Goal: Transaction & Acquisition: Purchase product/service

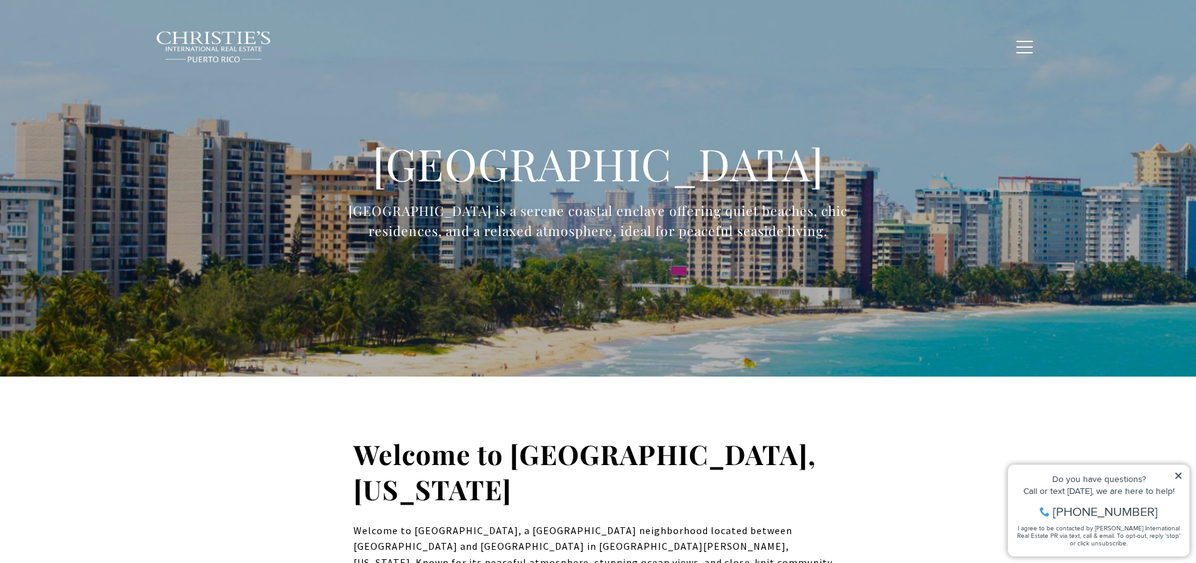
type input "**********"
type input "*********"
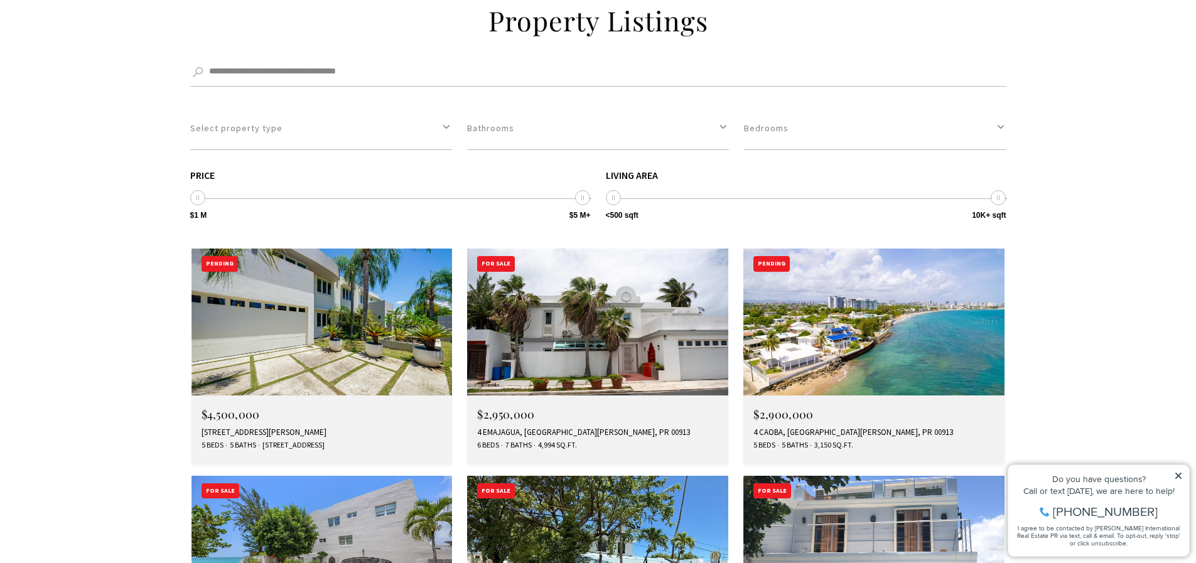
scroll to position [1633, 0]
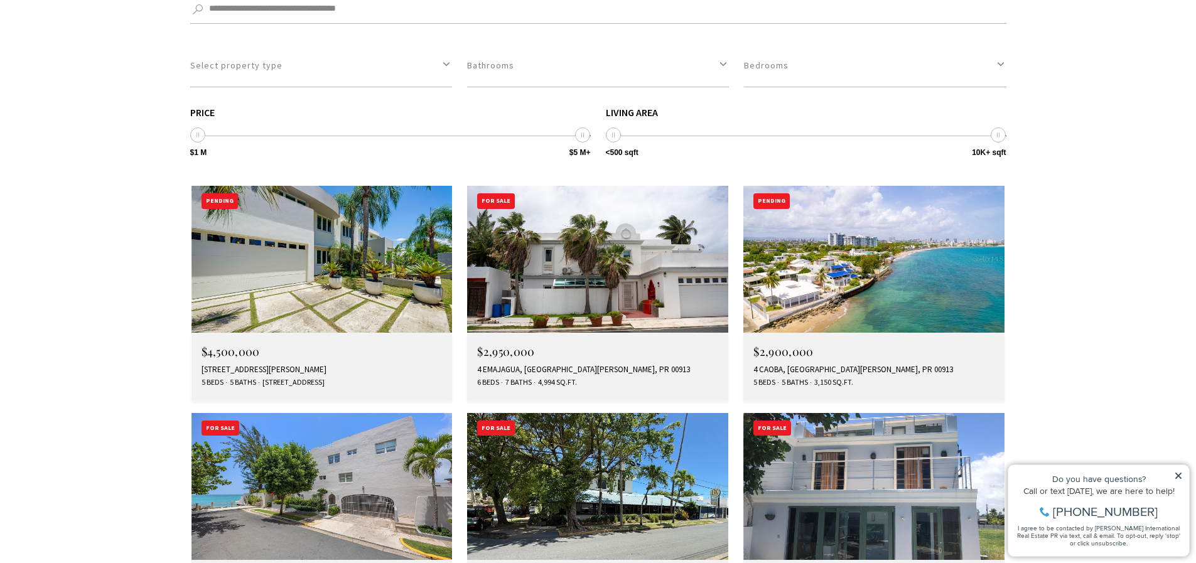
click at [865, 226] on img at bounding box center [873, 259] width 261 height 147
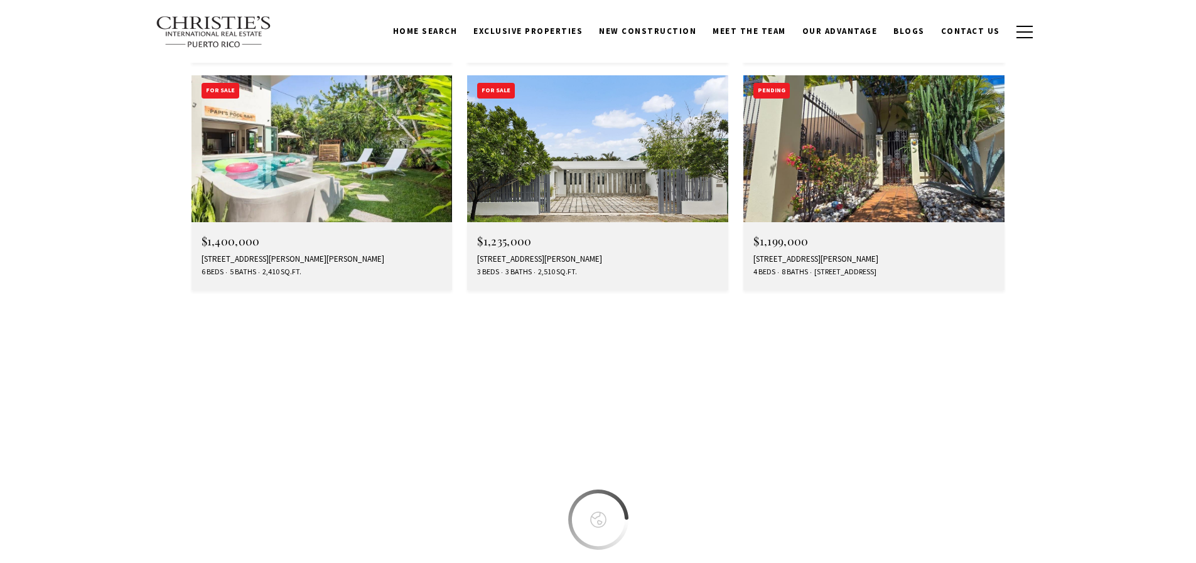
type input "**********"
type input "*********"
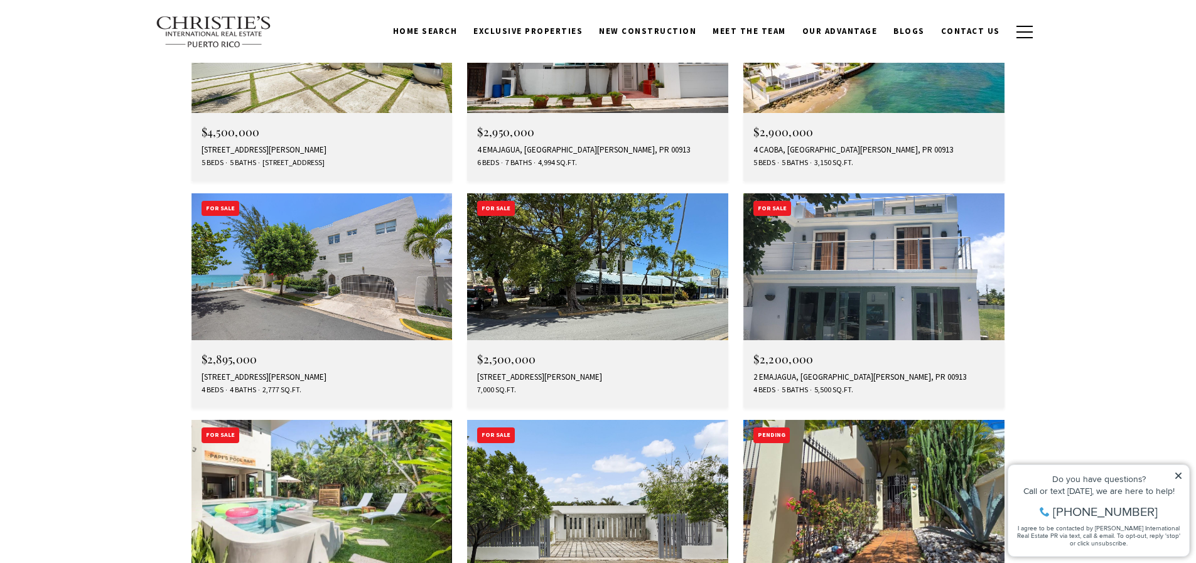
scroll to position [1633, 0]
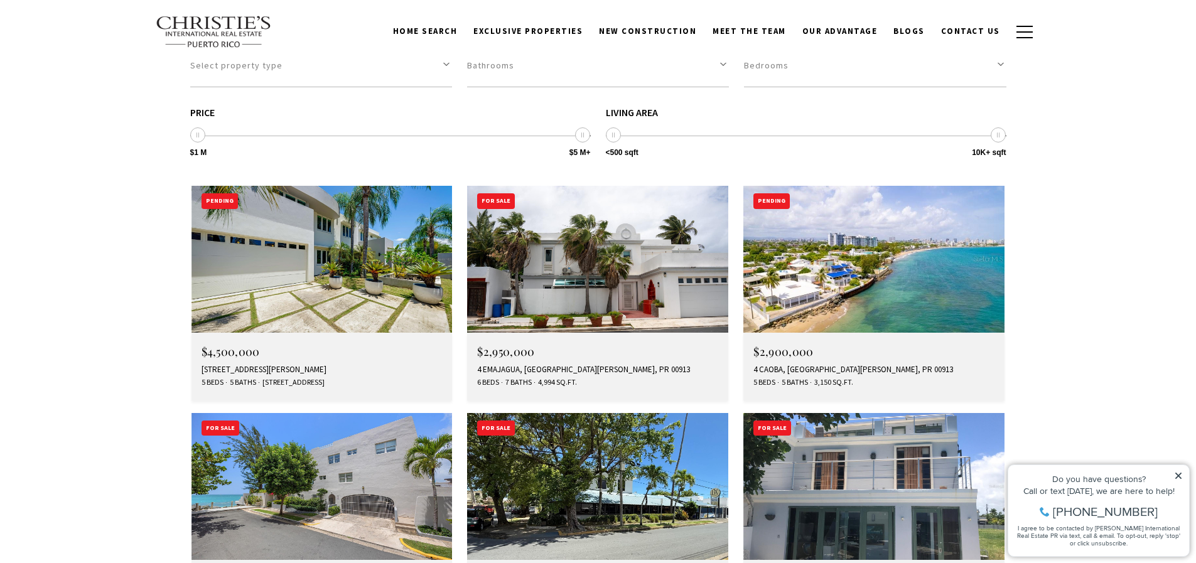
click at [544, 345] on h4 "$2,950,000" at bounding box center [597, 351] width 241 height 12
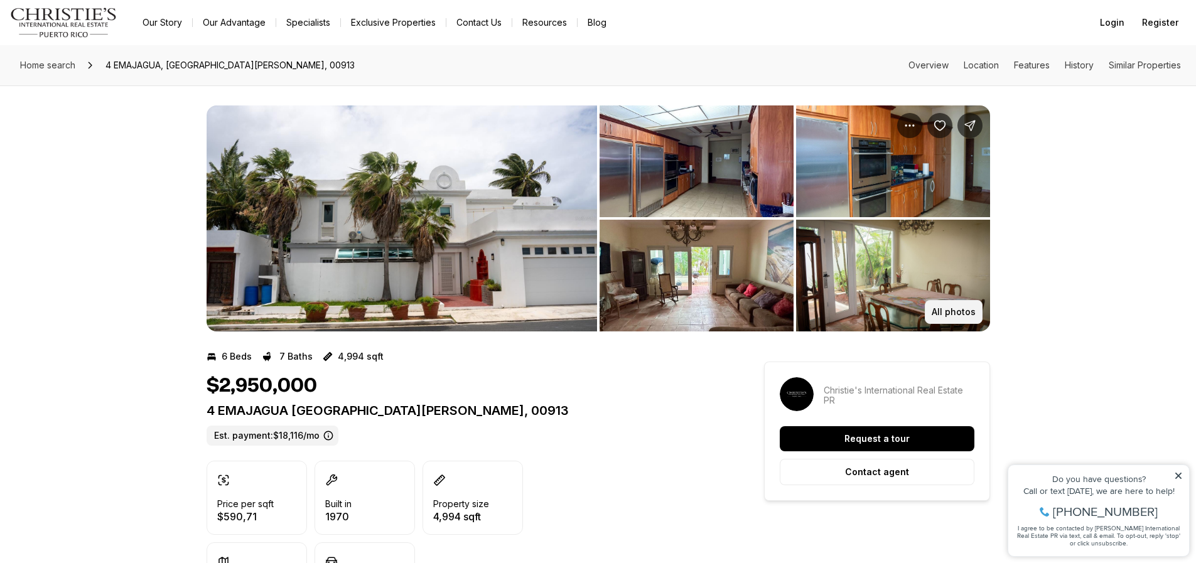
click at [963, 313] on p "All photos" at bounding box center [954, 312] width 44 height 10
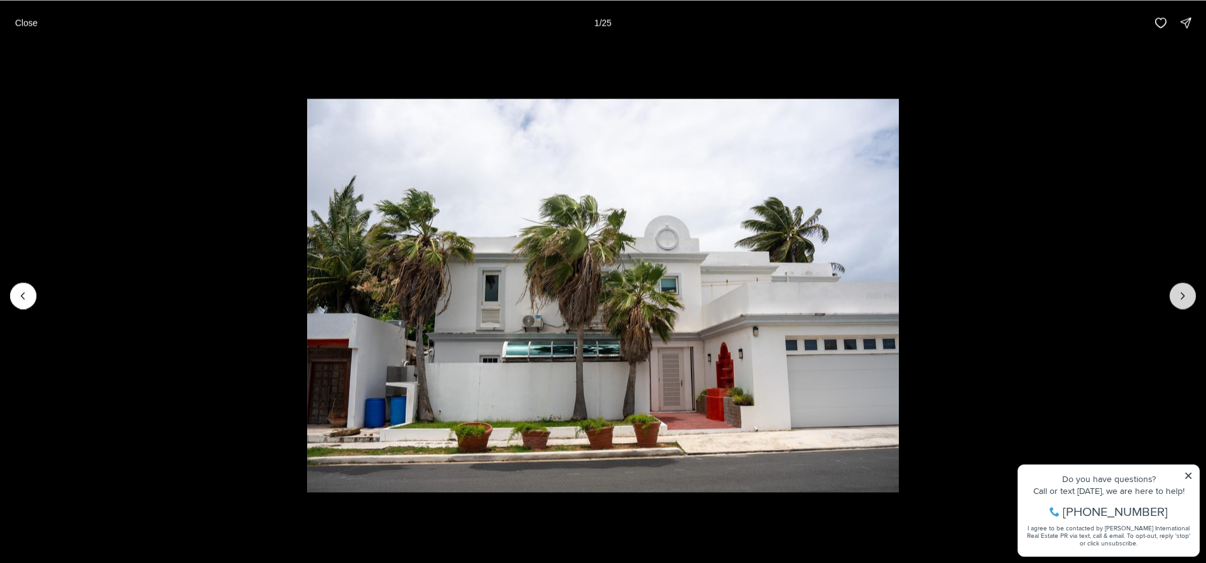
click at [1179, 298] on icon "Next slide" at bounding box center [1182, 295] width 13 height 13
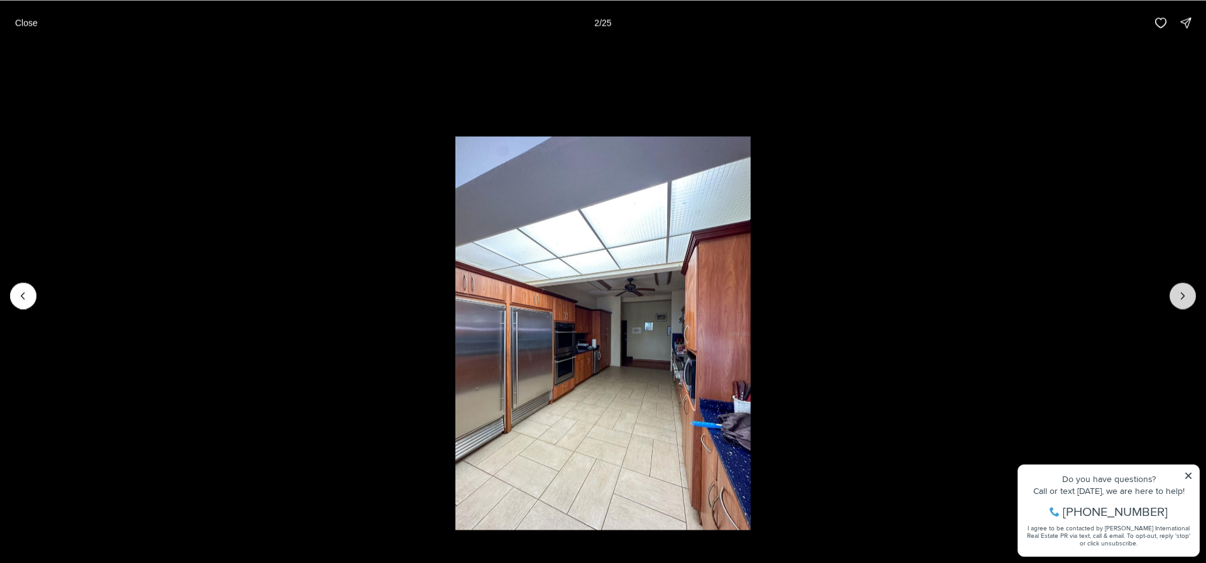
click at [1179, 297] on icon "Next slide" at bounding box center [1182, 295] width 13 height 13
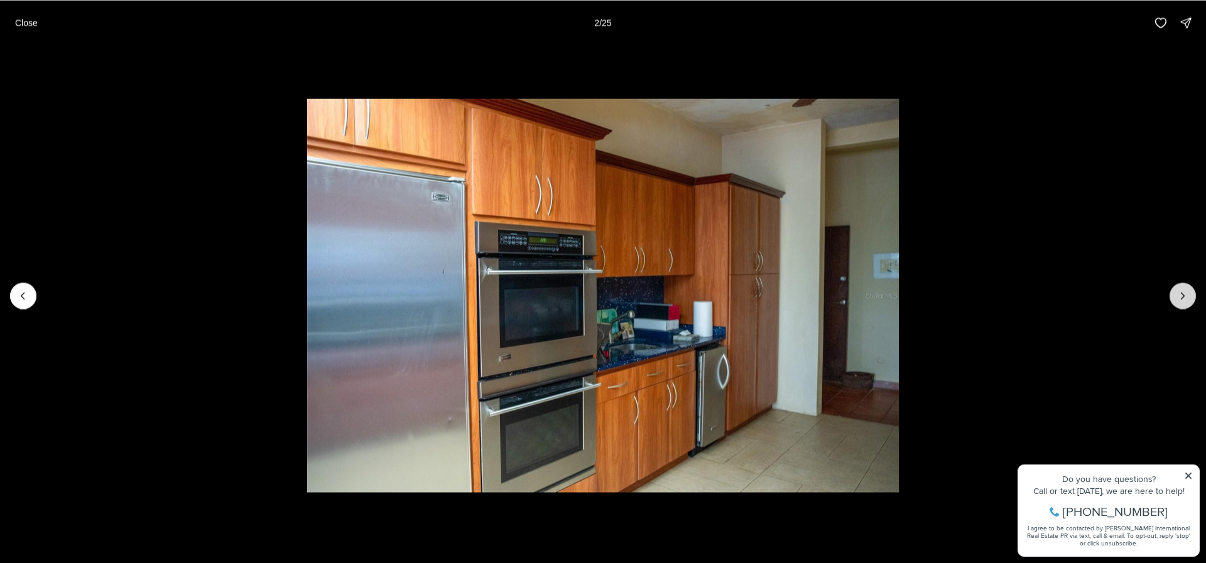
click at [1179, 297] on icon "Next slide" at bounding box center [1182, 295] width 13 height 13
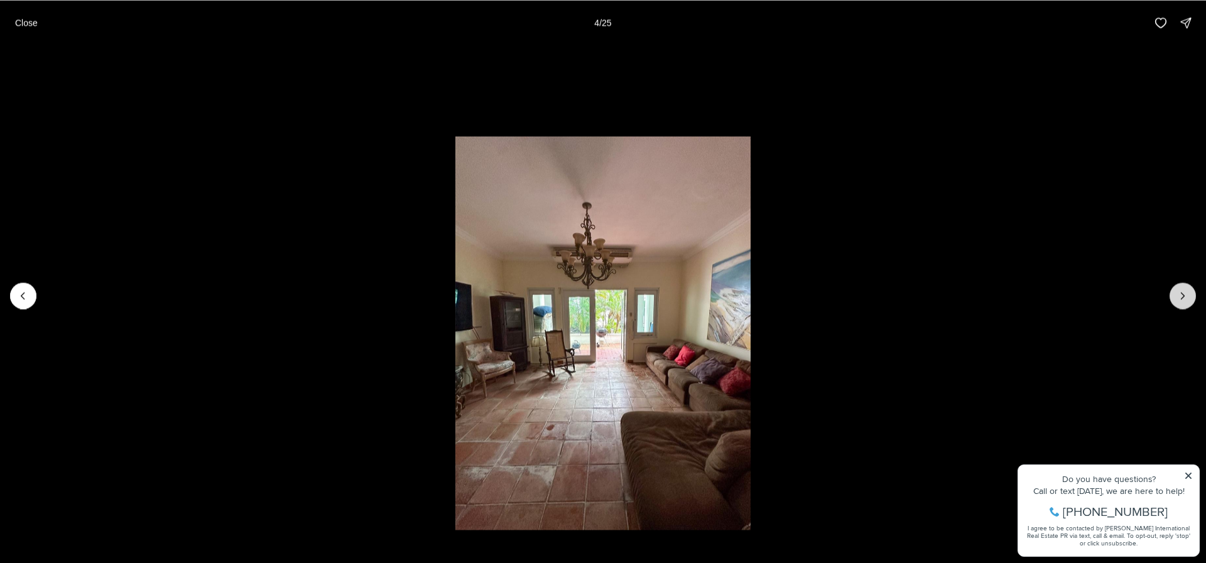
click at [1179, 297] on icon "Next slide" at bounding box center [1182, 295] width 13 height 13
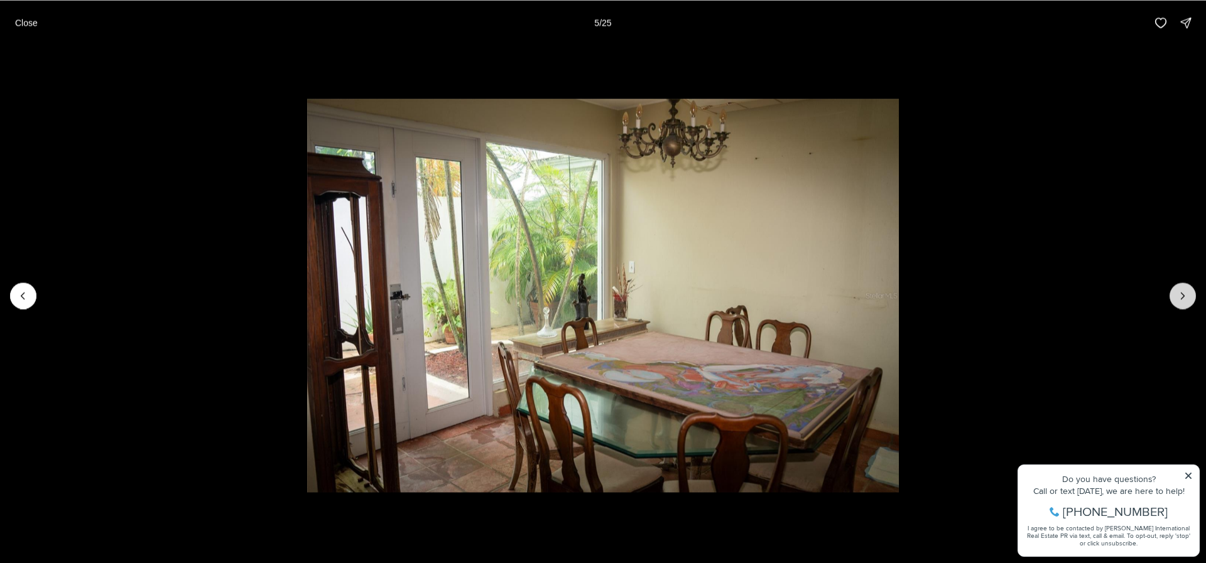
click at [1179, 297] on icon "Next slide" at bounding box center [1182, 295] width 13 height 13
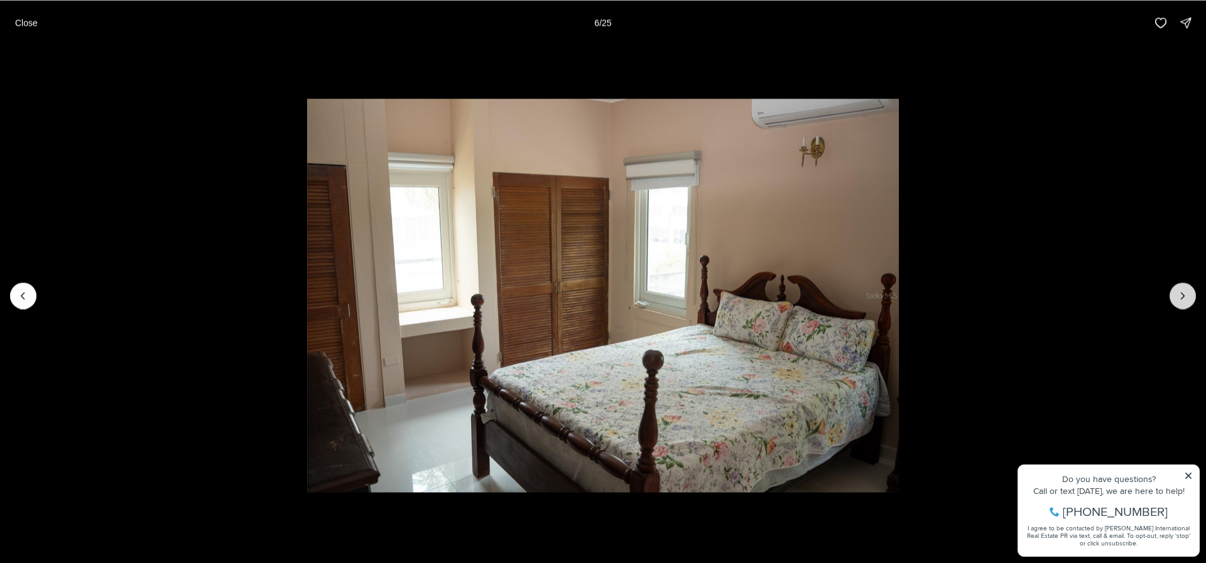
click at [1179, 297] on icon "Next slide" at bounding box center [1182, 295] width 13 height 13
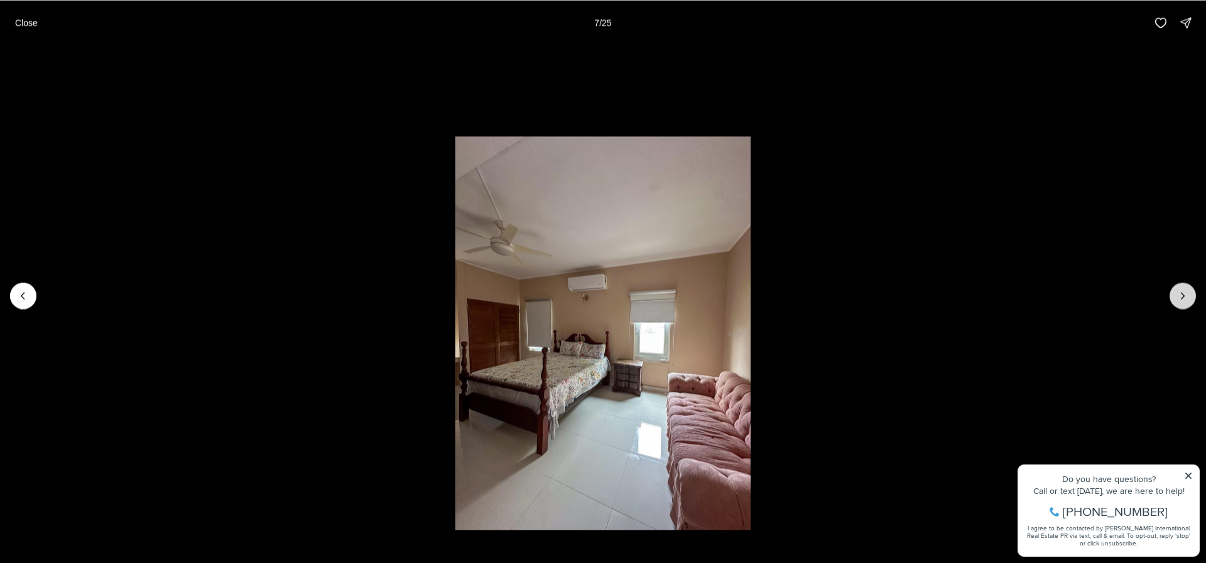
click at [1179, 297] on icon "Next slide" at bounding box center [1182, 295] width 13 height 13
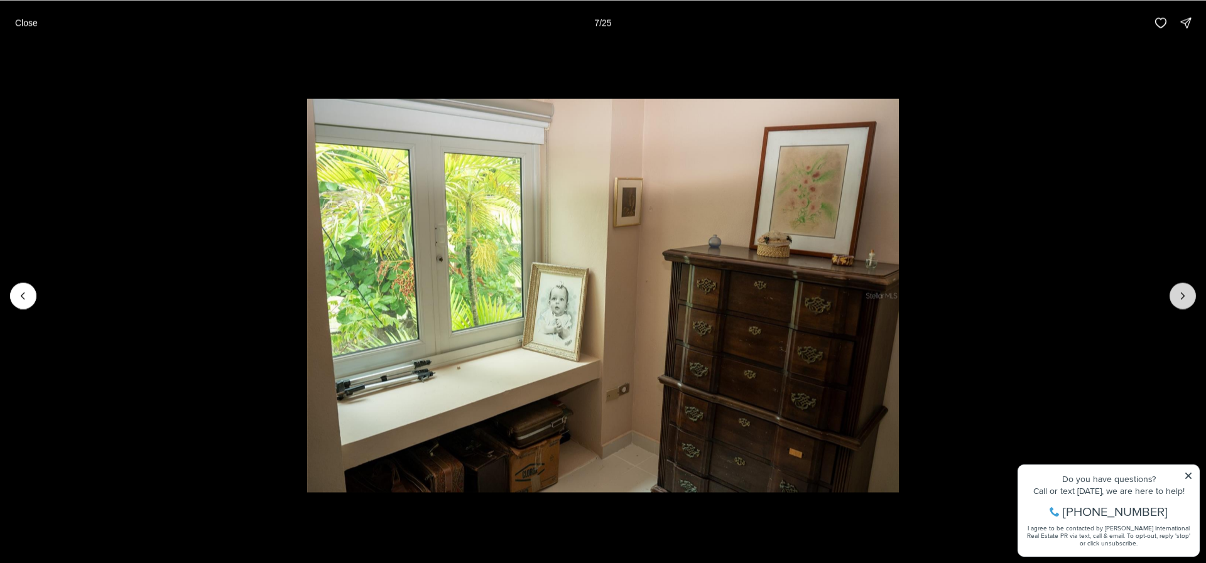
click at [1179, 297] on icon "Next slide" at bounding box center [1182, 295] width 13 height 13
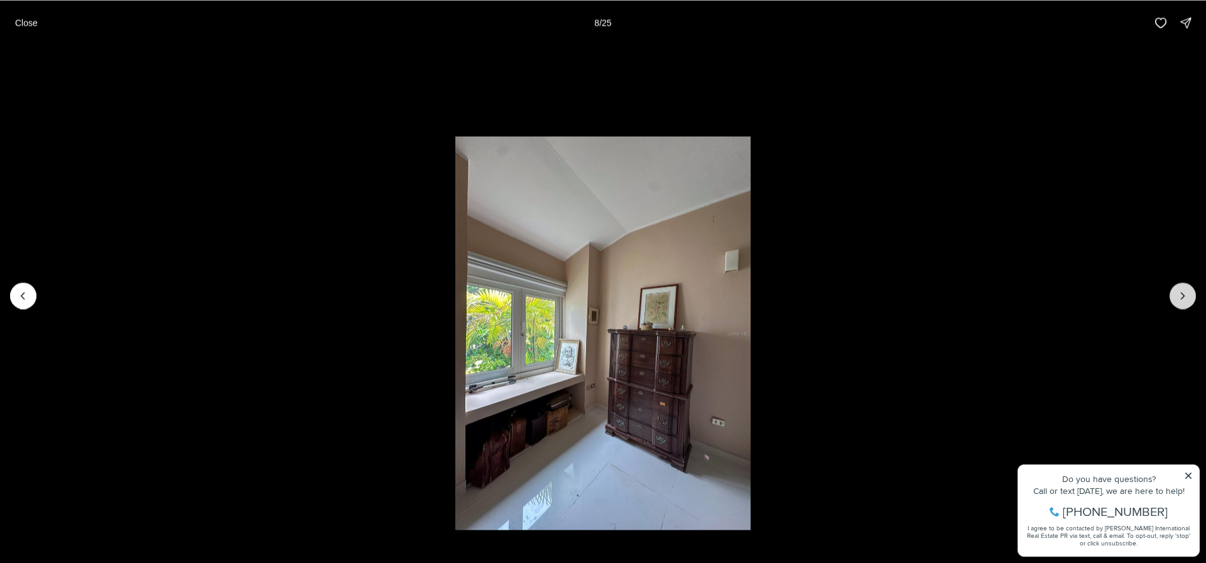
click at [1179, 297] on icon "Next slide" at bounding box center [1182, 295] width 13 height 13
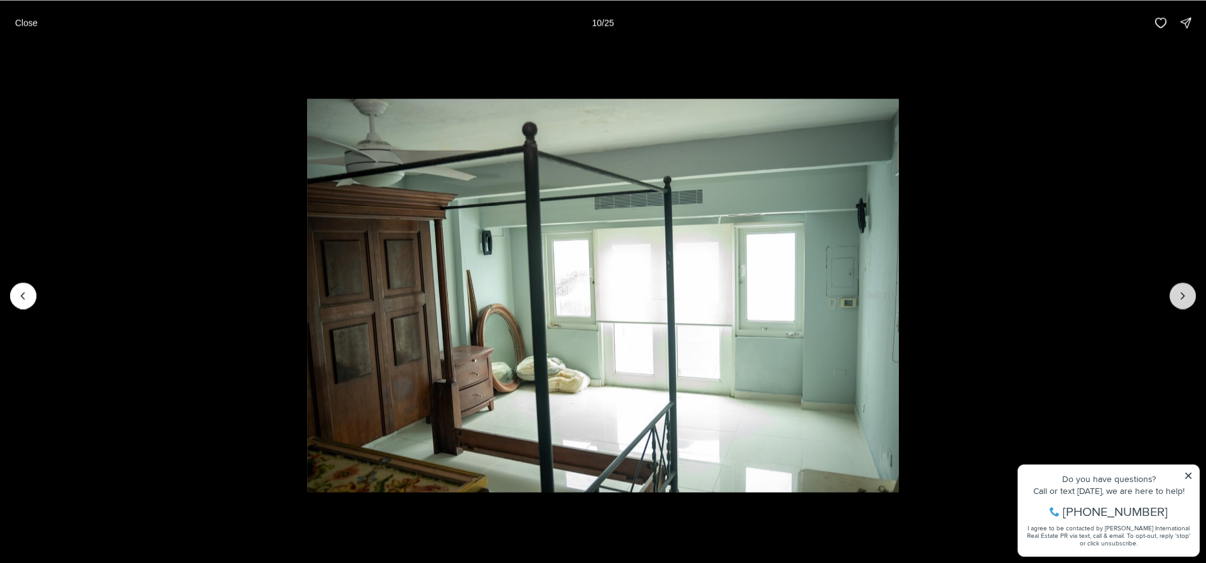
click at [1179, 297] on icon "Next slide" at bounding box center [1182, 295] width 13 height 13
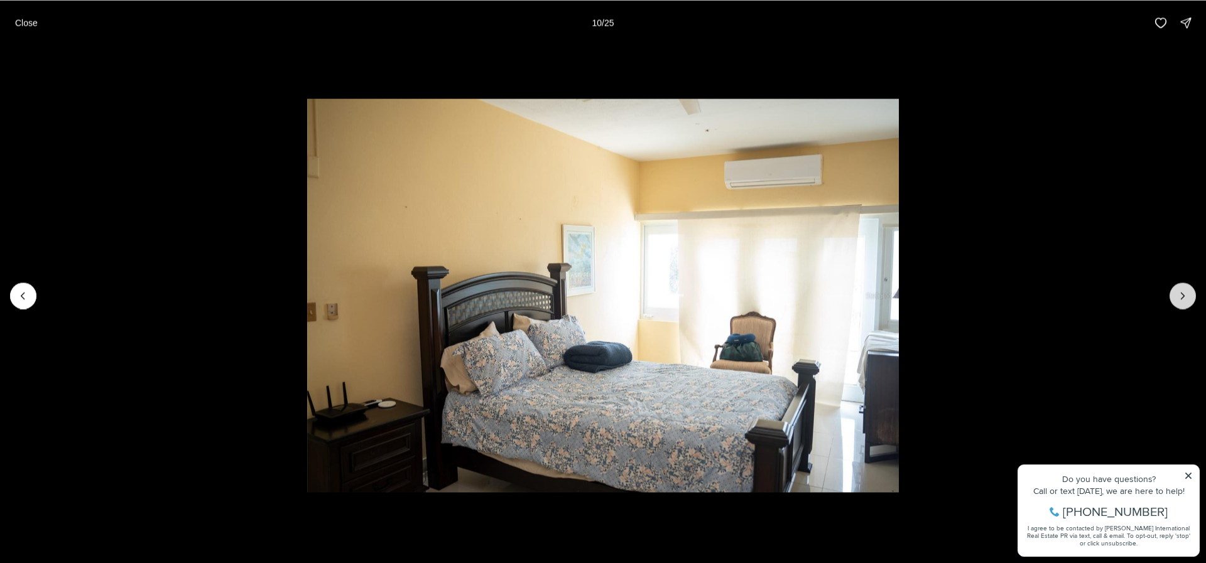
click at [1179, 297] on icon "Next slide" at bounding box center [1182, 295] width 13 height 13
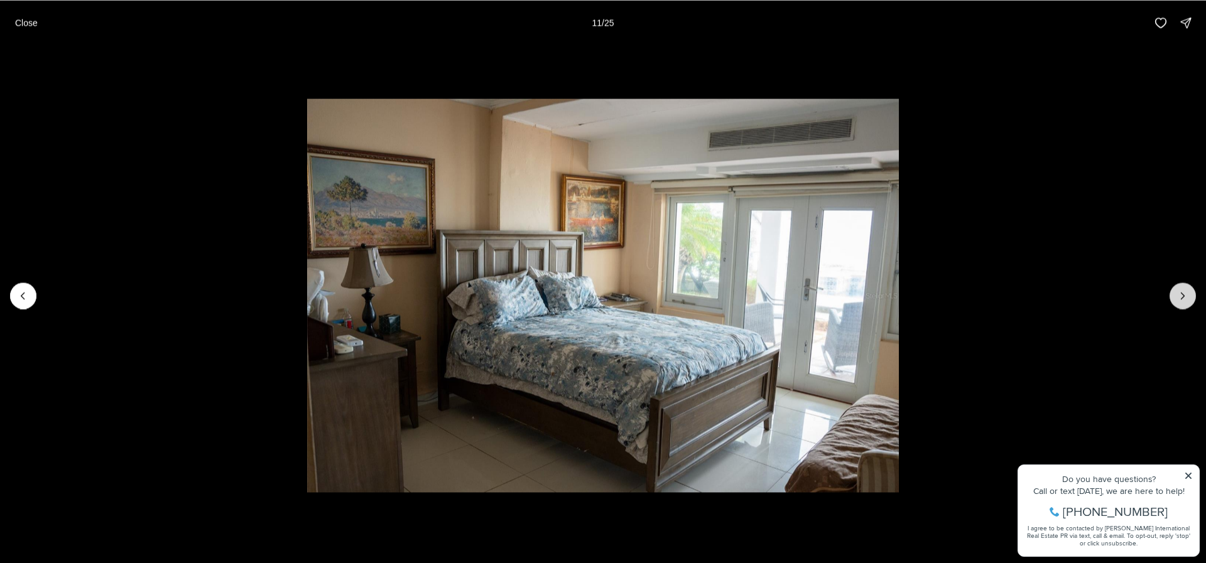
click at [1179, 297] on icon "Next slide" at bounding box center [1182, 295] width 13 height 13
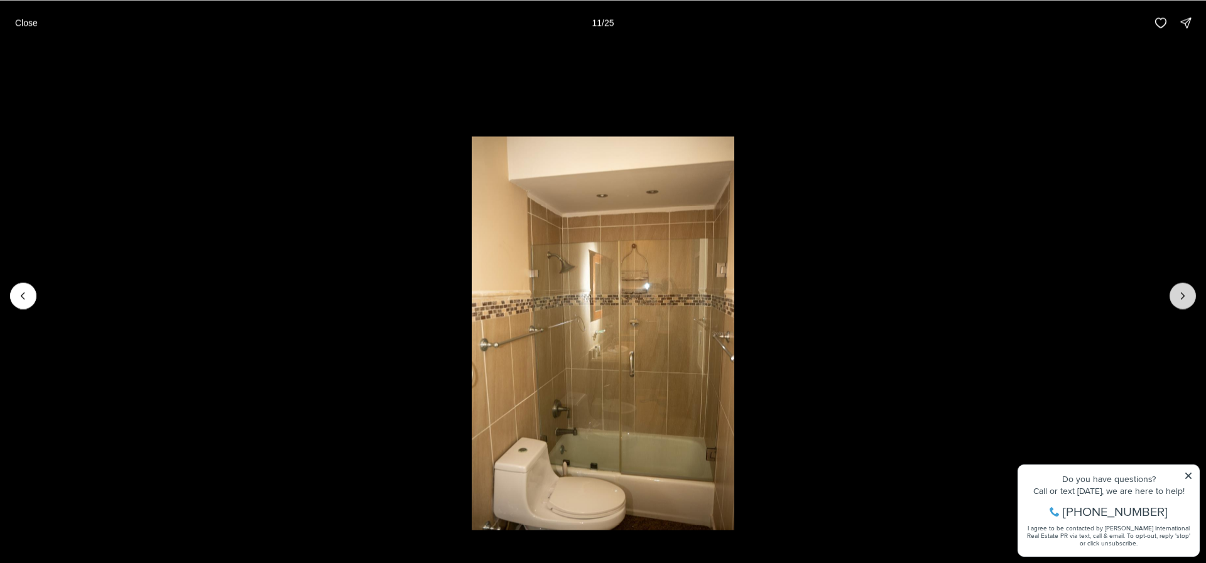
click at [1179, 297] on icon "Next slide" at bounding box center [1182, 295] width 13 height 13
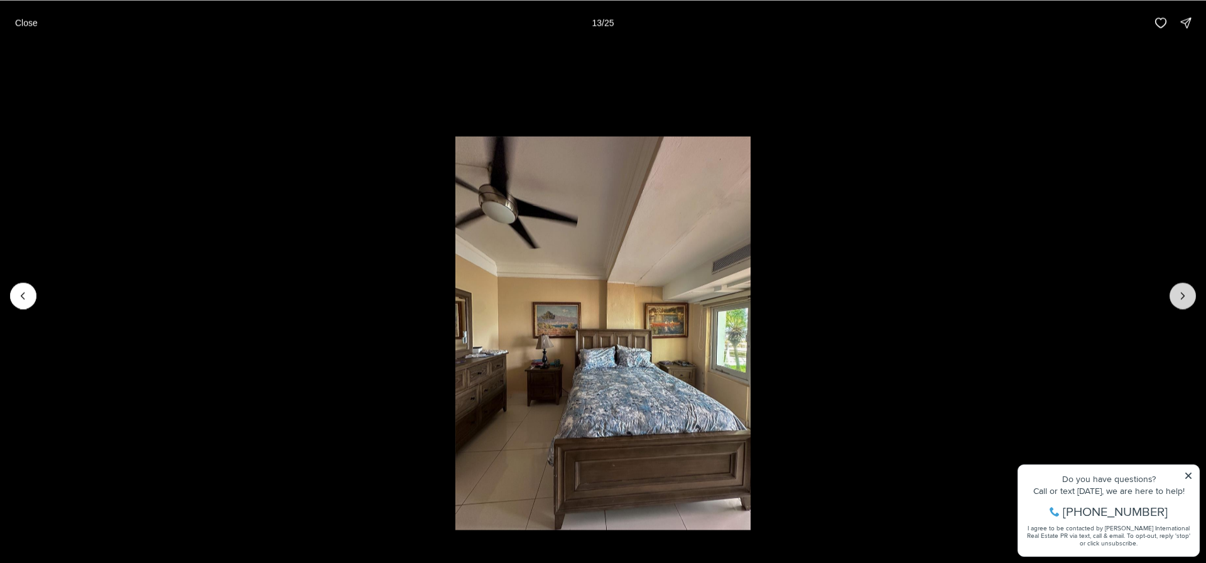
click at [1179, 297] on icon "Next slide" at bounding box center [1182, 295] width 13 height 13
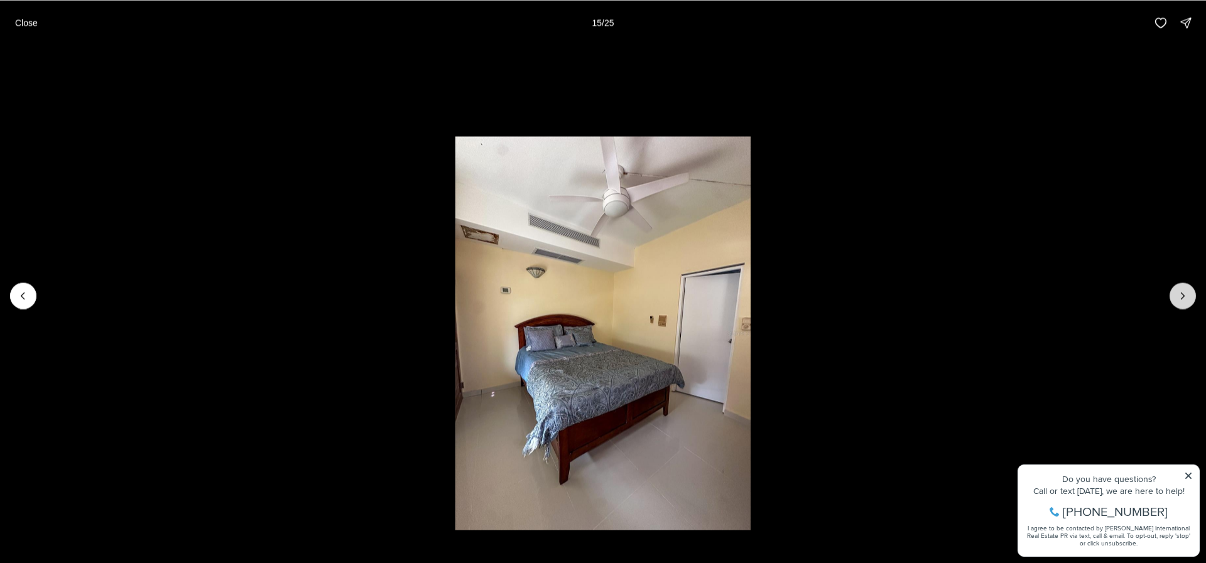
click at [1179, 297] on icon "Next slide" at bounding box center [1182, 295] width 13 height 13
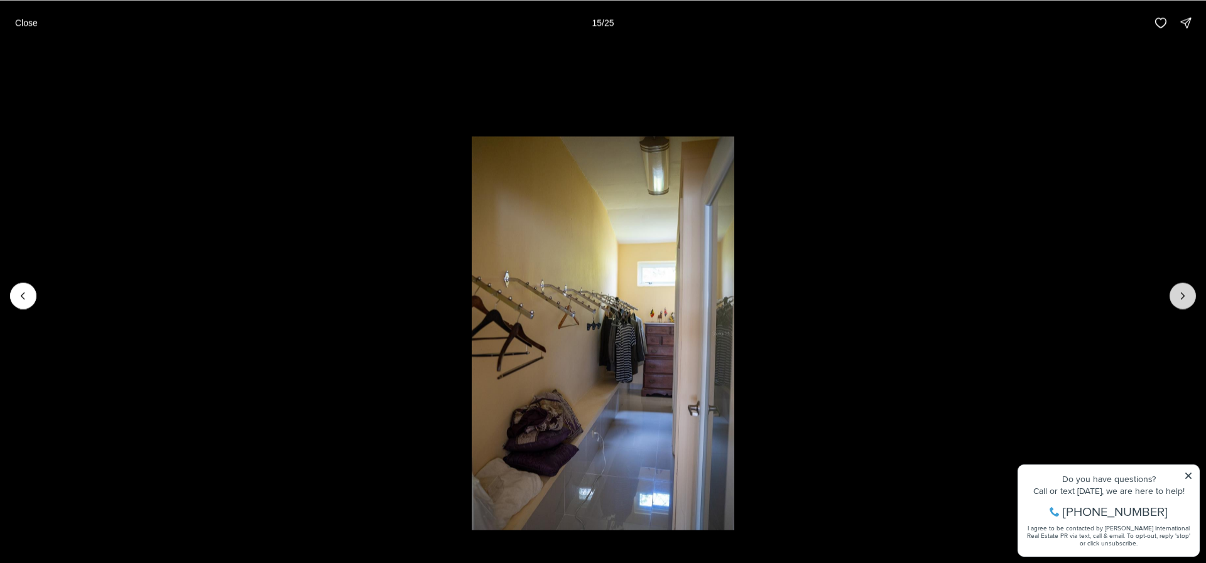
click at [1179, 297] on icon "Next slide" at bounding box center [1182, 295] width 13 height 13
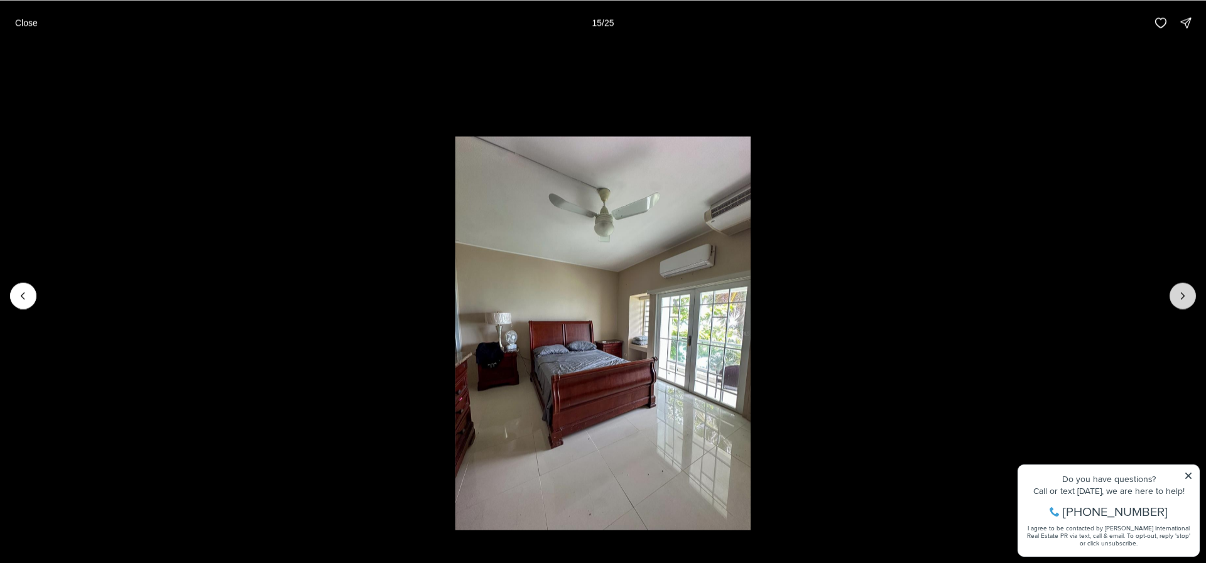
click at [1179, 297] on icon "Next slide" at bounding box center [1182, 295] width 13 height 13
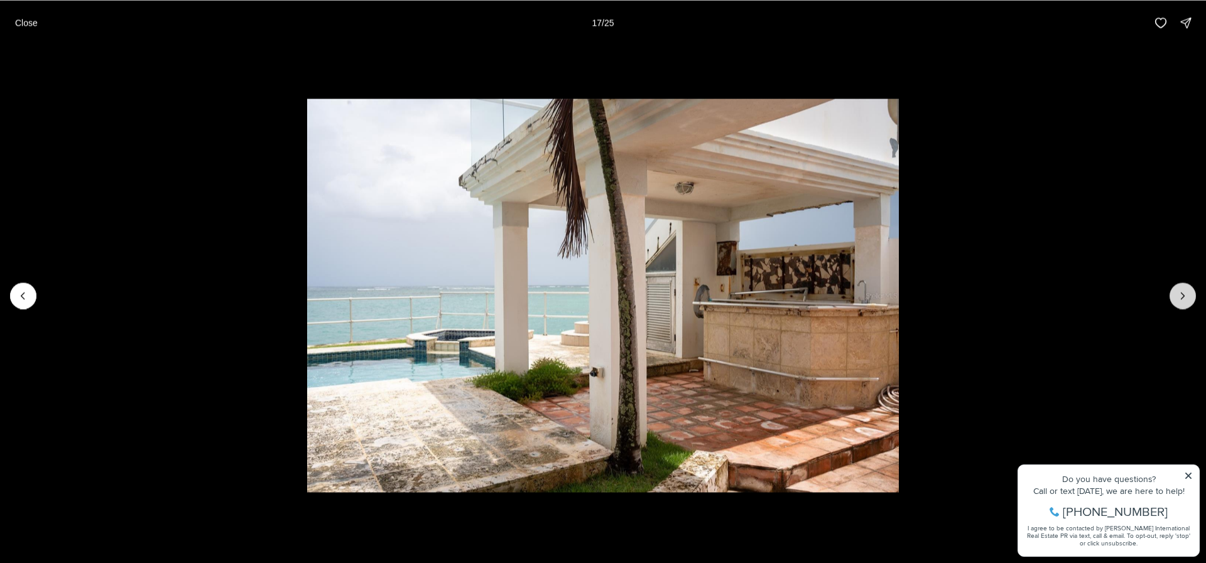
click at [1179, 297] on icon "Next slide" at bounding box center [1182, 295] width 13 height 13
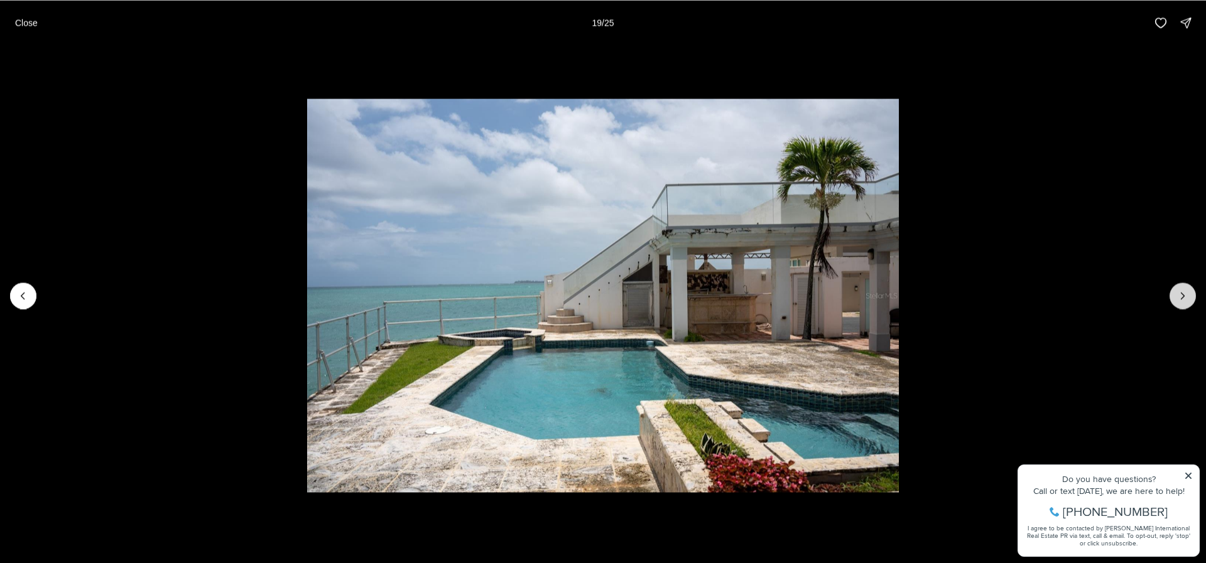
click at [1179, 297] on icon "Next slide" at bounding box center [1182, 295] width 13 height 13
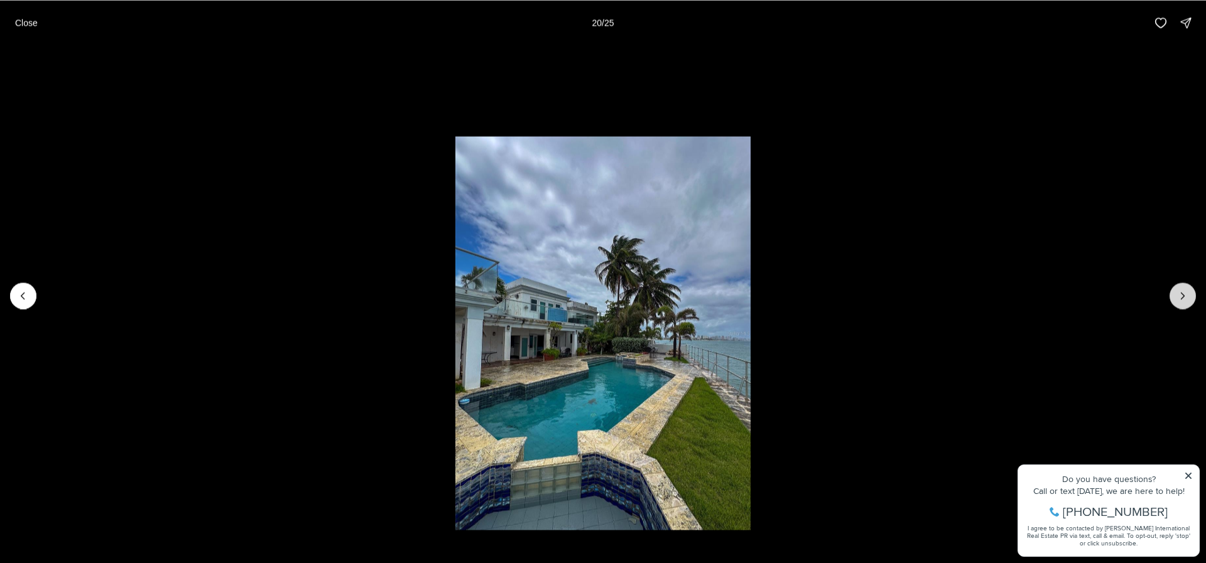
click at [1179, 297] on icon "Next slide" at bounding box center [1182, 295] width 13 height 13
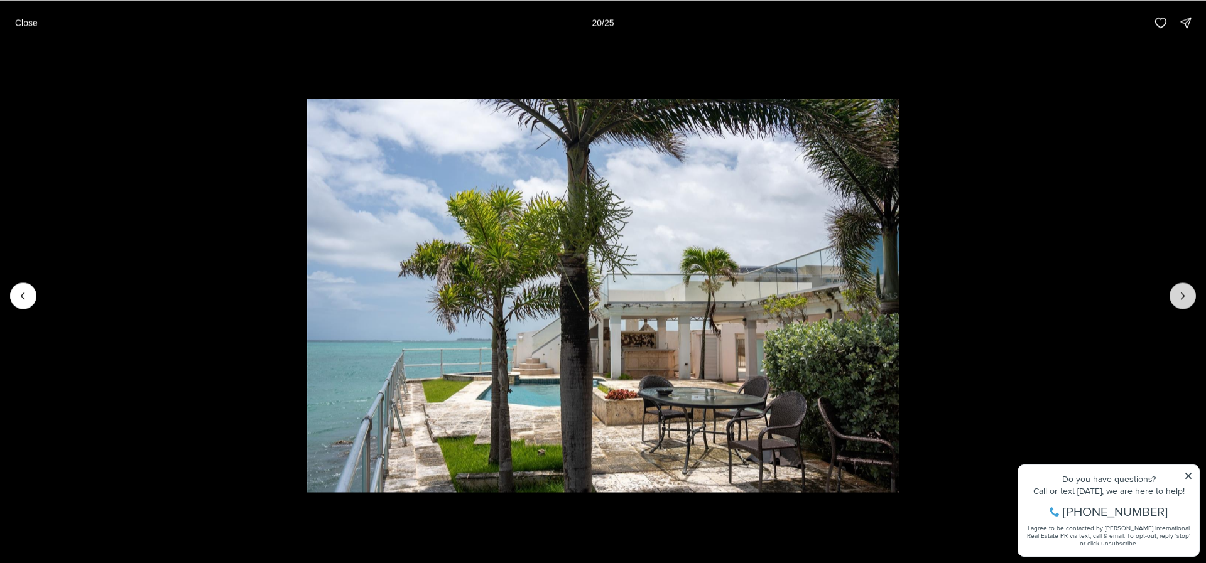
click at [1179, 297] on icon "Next slide" at bounding box center [1182, 295] width 13 height 13
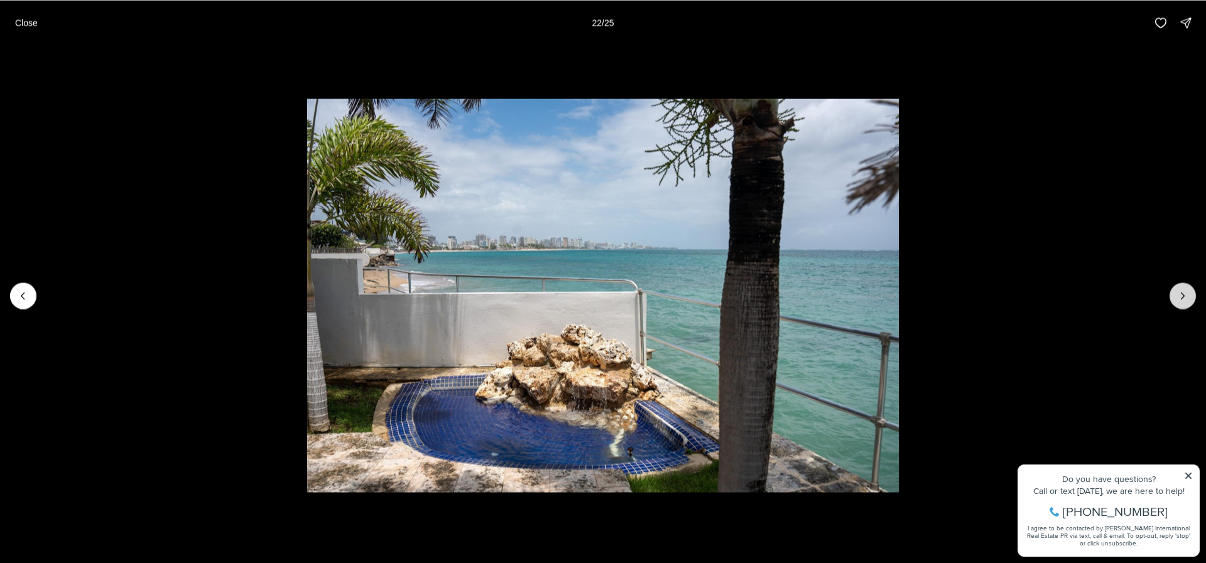
click at [1179, 297] on icon "Next slide" at bounding box center [1182, 295] width 13 height 13
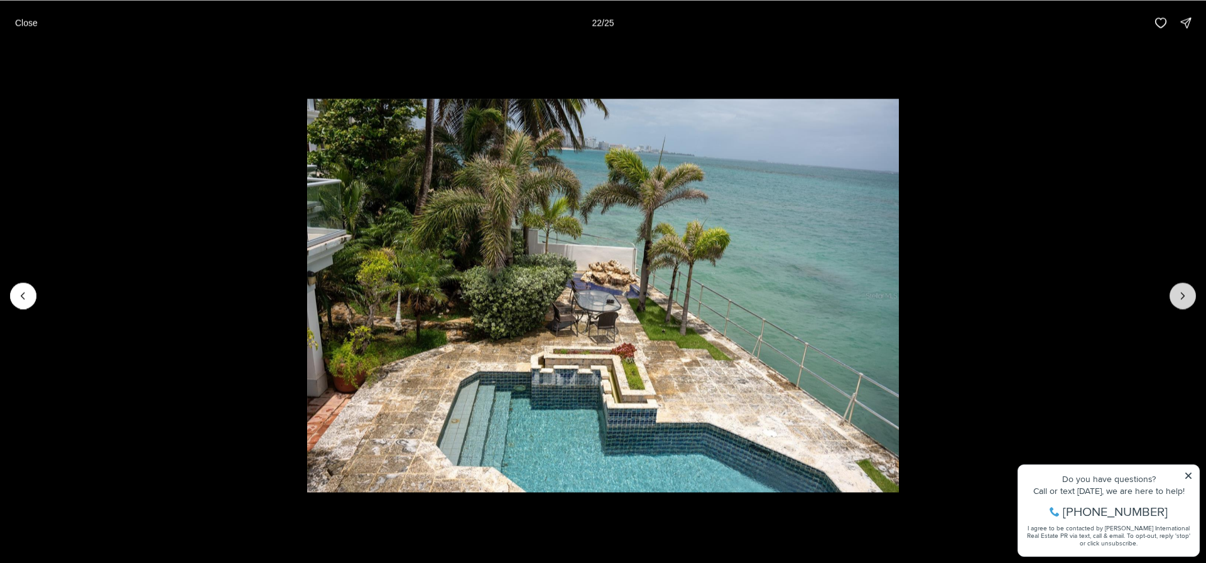
click at [1179, 297] on icon "Next slide" at bounding box center [1182, 295] width 13 height 13
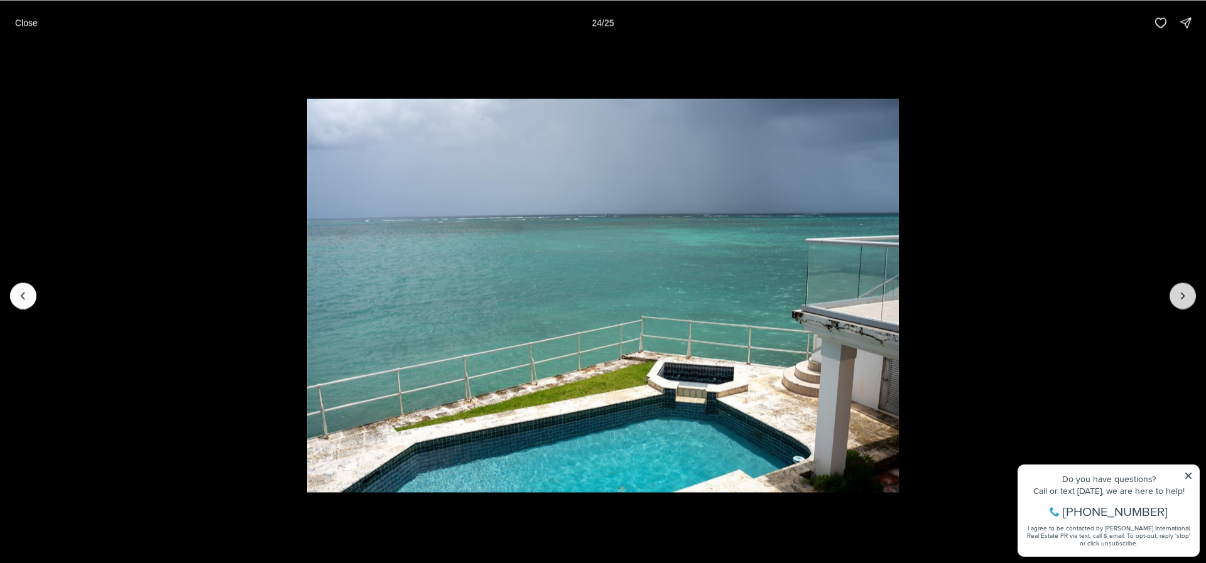
click at [1179, 297] on icon "Next slide" at bounding box center [1182, 295] width 13 height 13
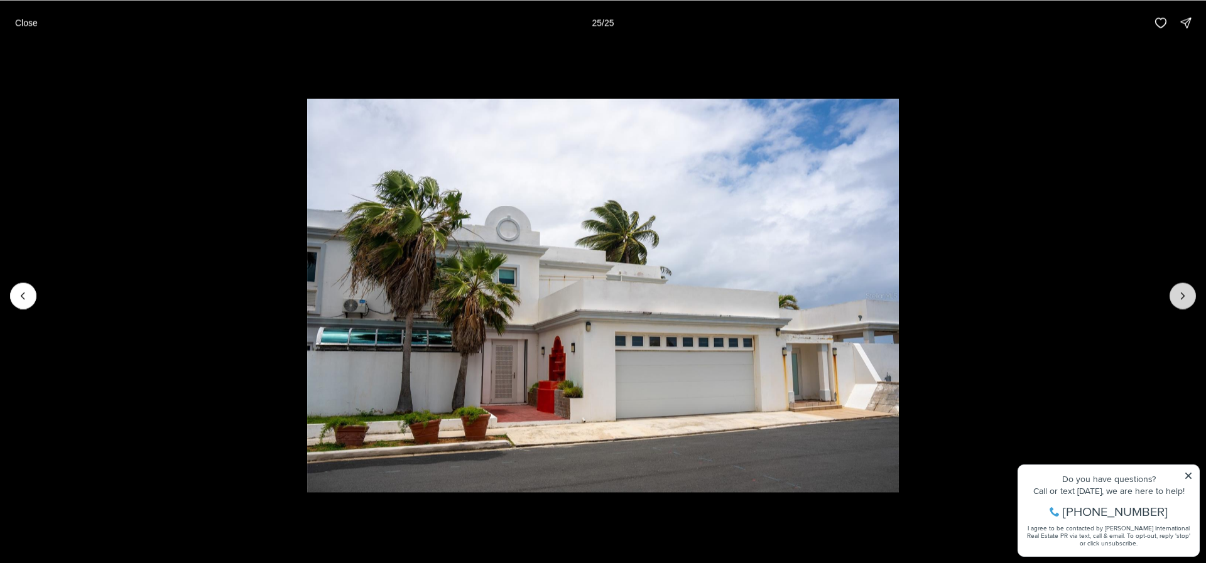
click at [1179, 297] on div at bounding box center [1182, 296] width 26 height 26
click at [879, 82] on li "25 of 25" at bounding box center [603, 295] width 1206 height 500
click at [33, 21] on p "Close" at bounding box center [26, 23] width 23 height 10
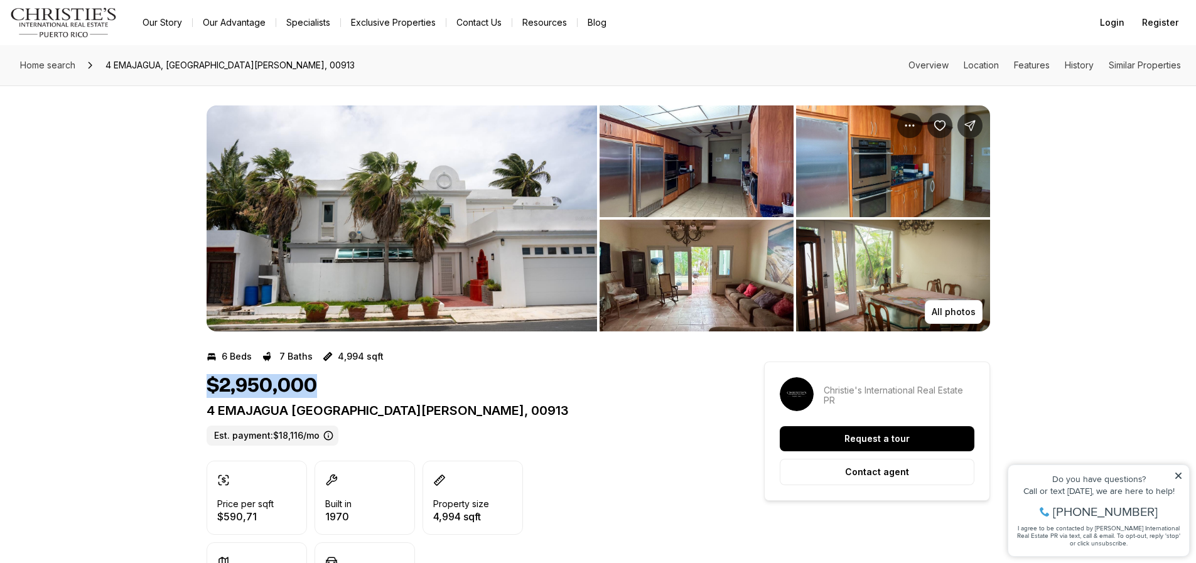
drag, startPoint x: 193, startPoint y: 382, endPoint x: 412, endPoint y: 395, distance: 218.9
drag, startPoint x: 412, startPoint y: 395, endPoint x: 452, endPoint y: 415, distance: 44.9
click at [414, 395] on div "$2,950,000" at bounding box center [463, 386] width 512 height 24
click at [442, 433] on div "4 EMAJAGUA SAN JUAN PR, 00913 Est. payment: $18,116/mo" at bounding box center [463, 424] width 512 height 43
